Goal: Navigation & Orientation: Go to known website

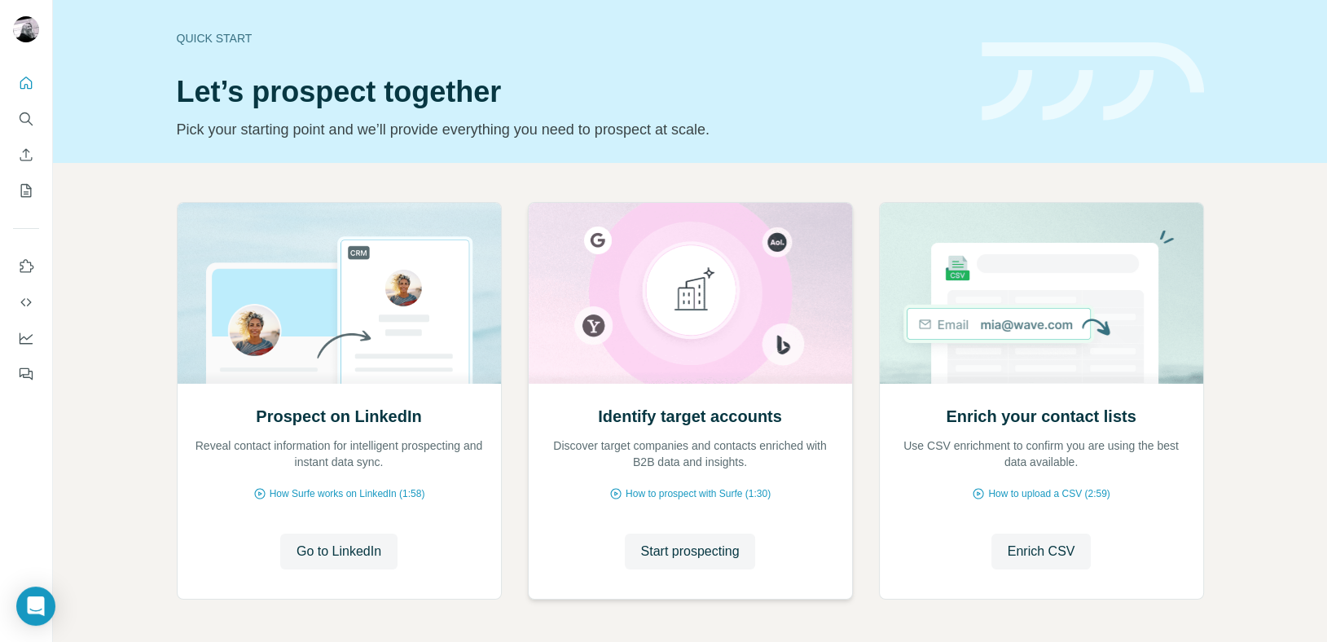
scroll to position [61, 0]
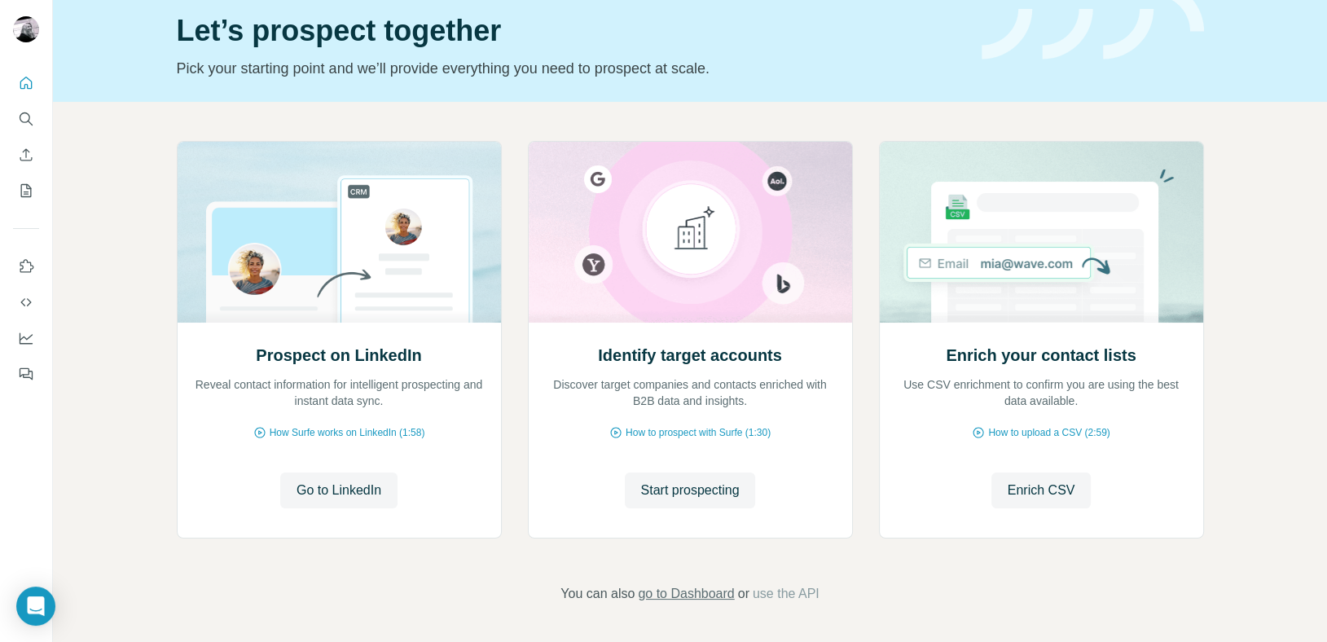
click at [701, 591] on span "go to Dashboard" at bounding box center [686, 594] width 96 height 20
